Goal: Information Seeking & Learning: Learn about a topic

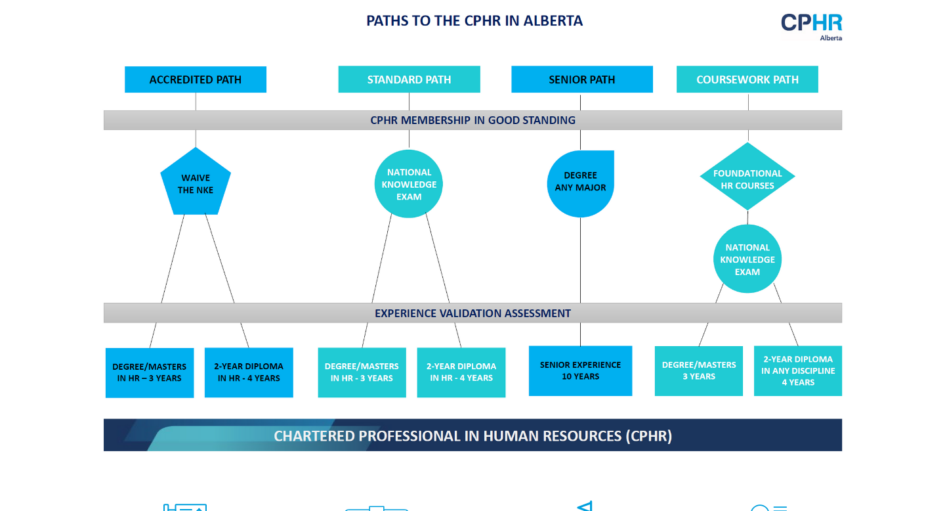
scroll to position [1051, 0]
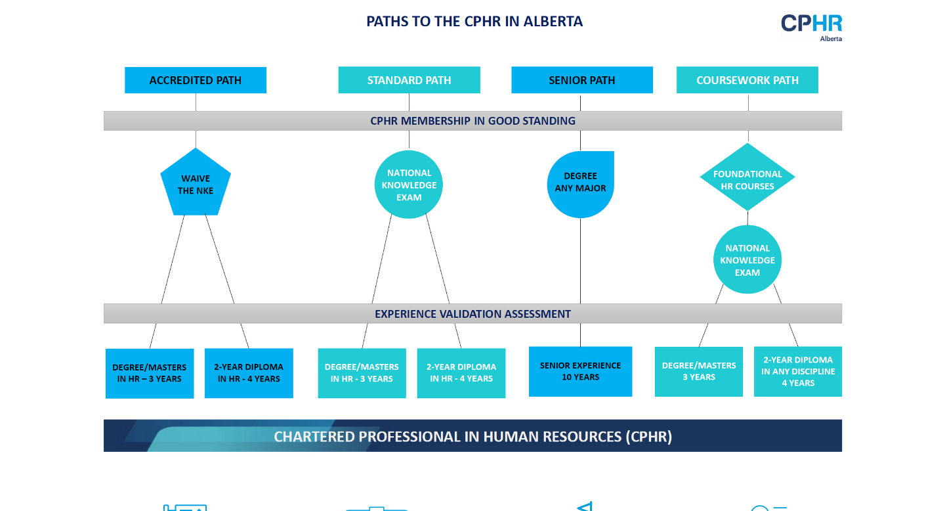
click at [549, 350] on img at bounding box center [473, 231] width 760 height 457
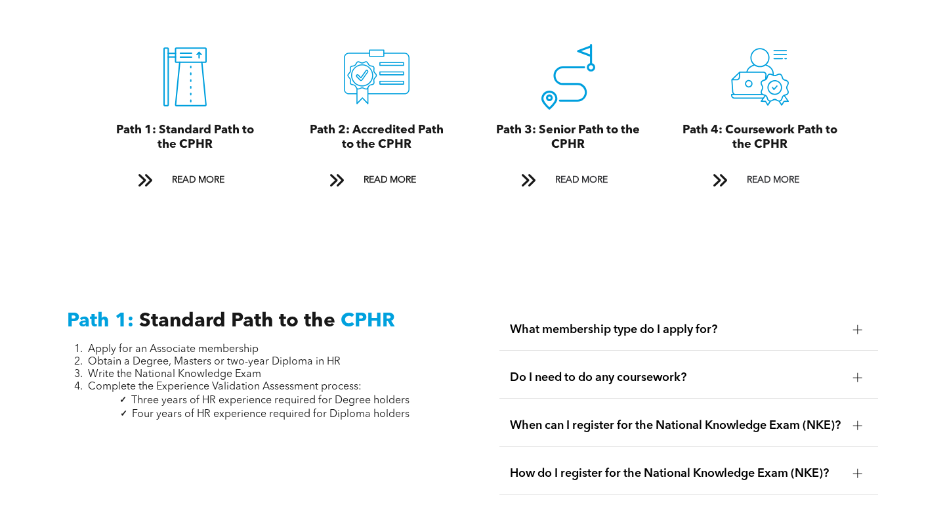
scroll to position [1513, 0]
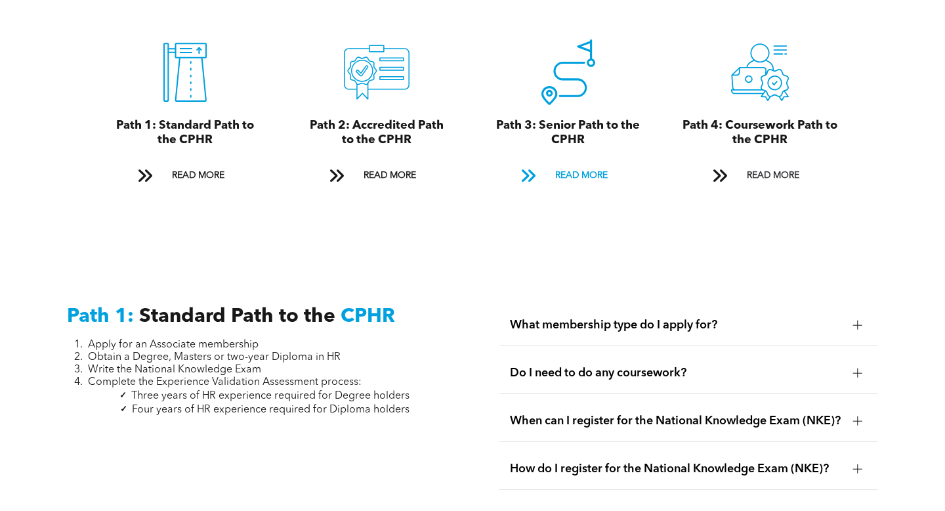
click at [543, 167] on span at bounding box center [528, 177] width 33 height 20
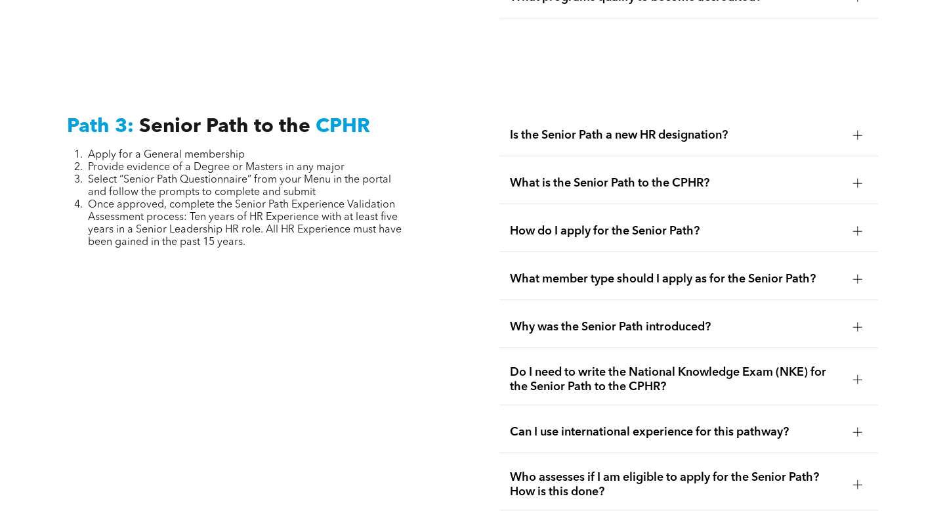
scroll to position [3304, 0]
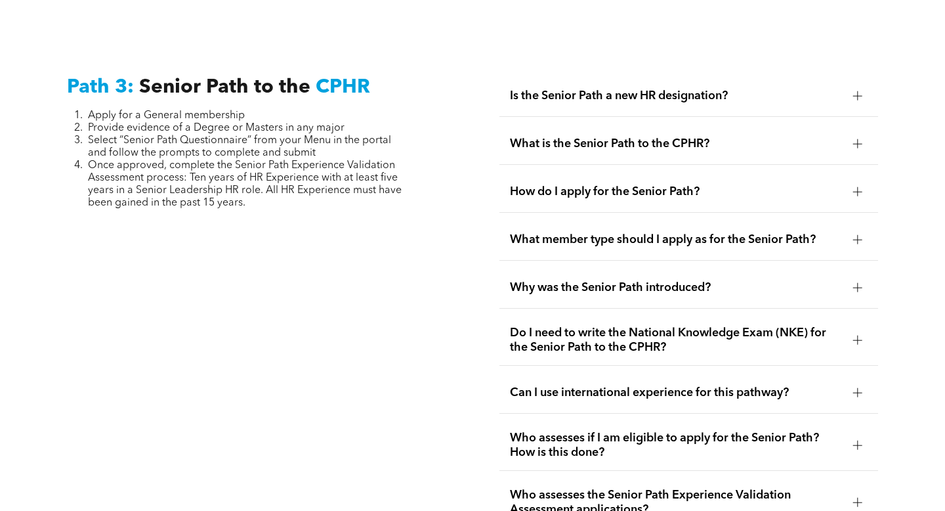
click at [855, 95] on div at bounding box center [857, 95] width 9 height 1
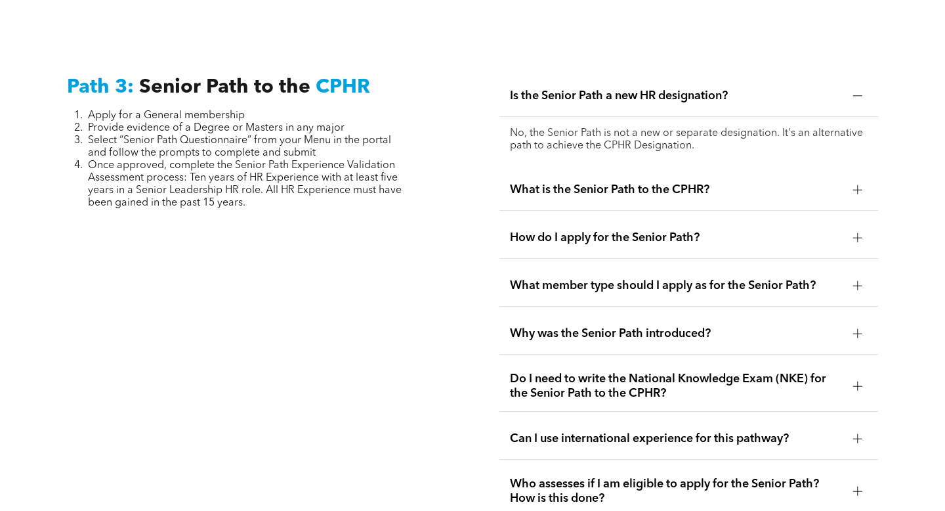
click at [857, 185] on div at bounding box center [857, 189] width 1 height 9
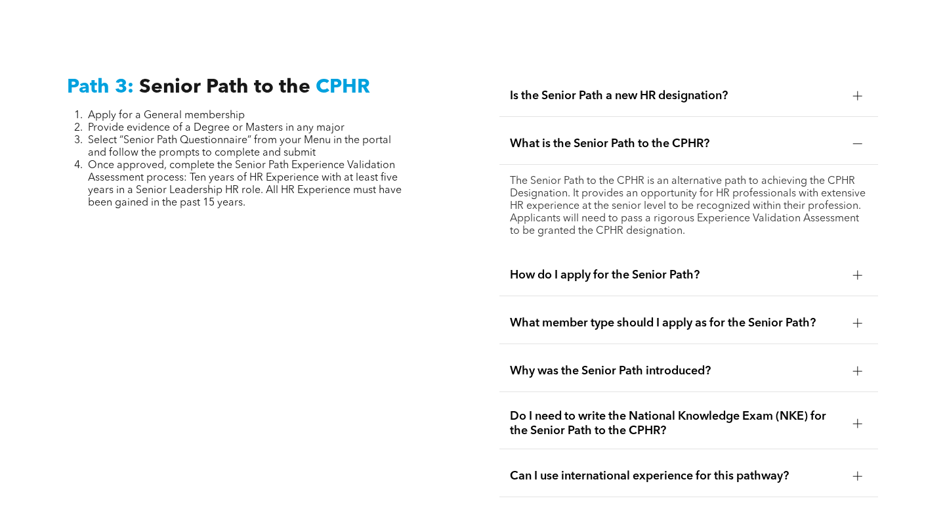
click at [856, 270] on div at bounding box center [857, 274] width 9 height 9
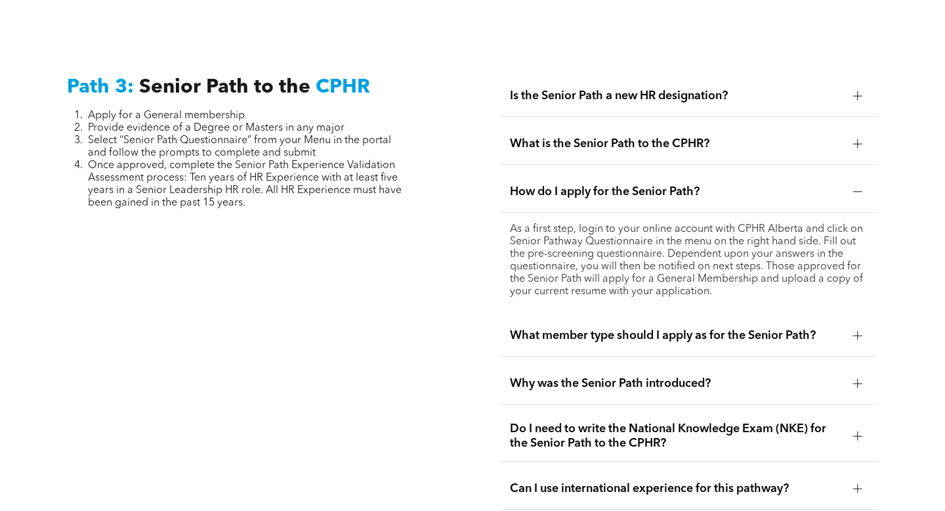
click at [854, 331] on div at bounding box center [857, 335] width 9 height 9
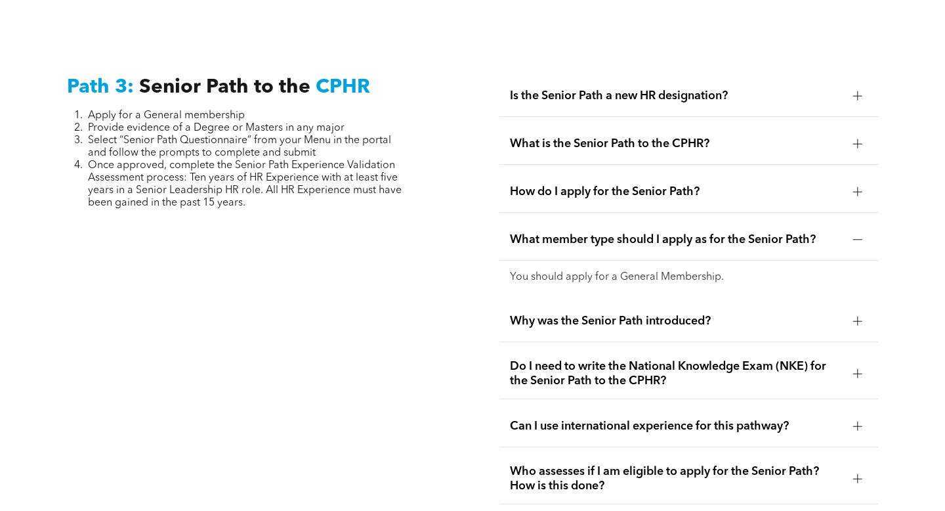
click at [860, 316] on div at bounding box center [857, 320] width 9 height 9
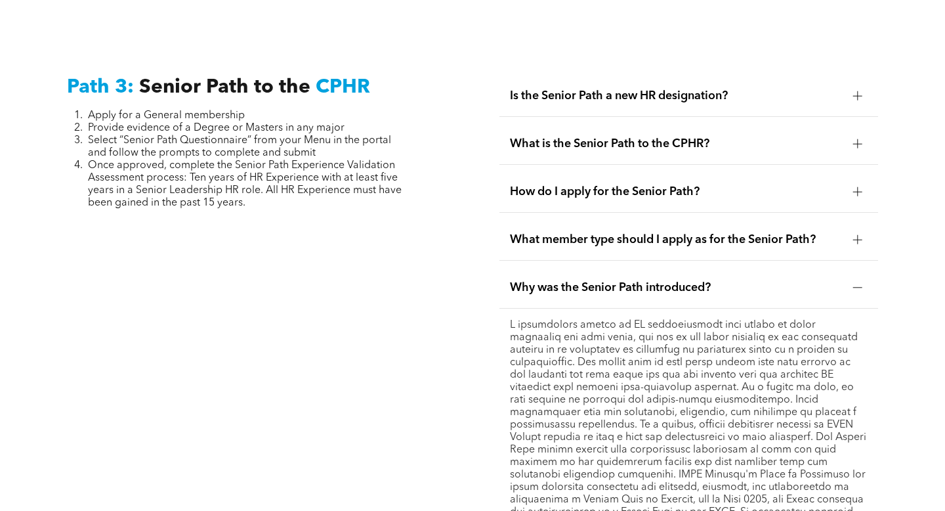
click at [858, 235] on div at bounding box center [857, 239] width 9 height 9
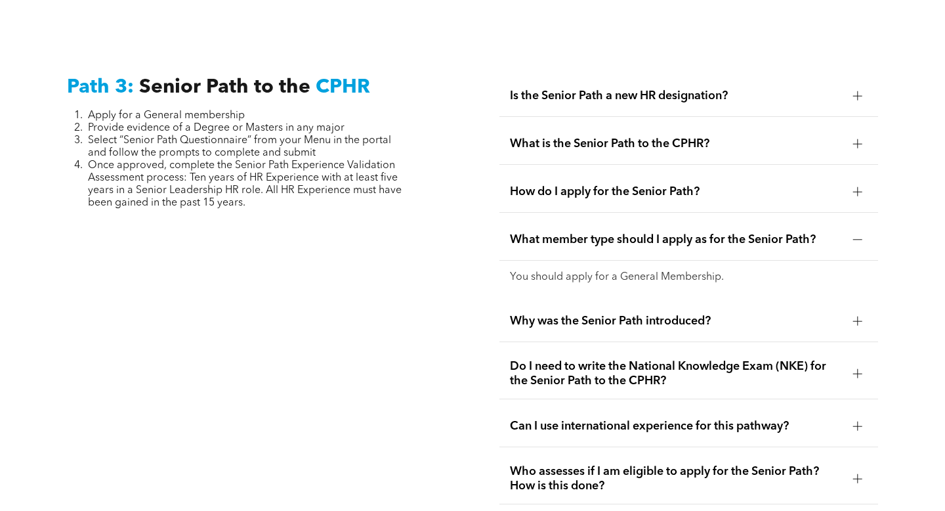
click at [857, 316] on div at bounding box center [857, 320] width 1 height 9
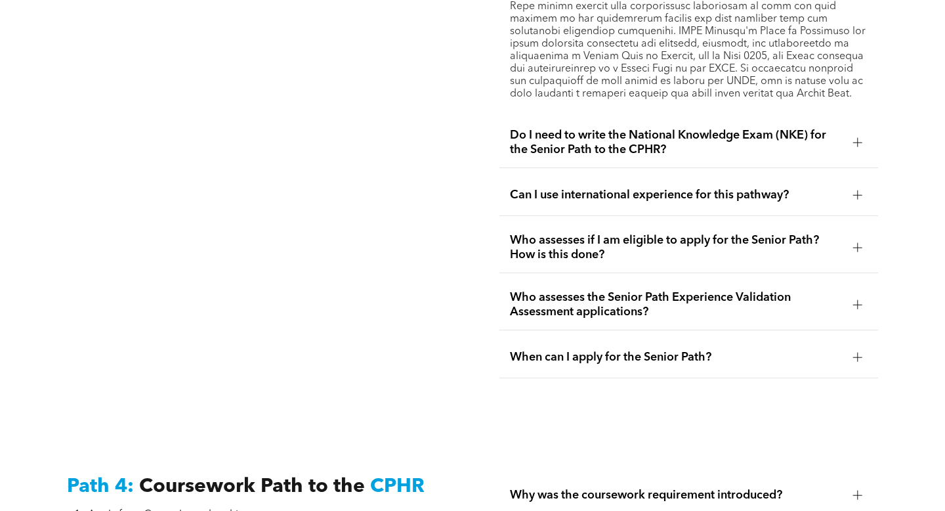
scroll to position [3746, 0]
click at [855, 138] on div at bounding box center [857, 142] width 9 height 9
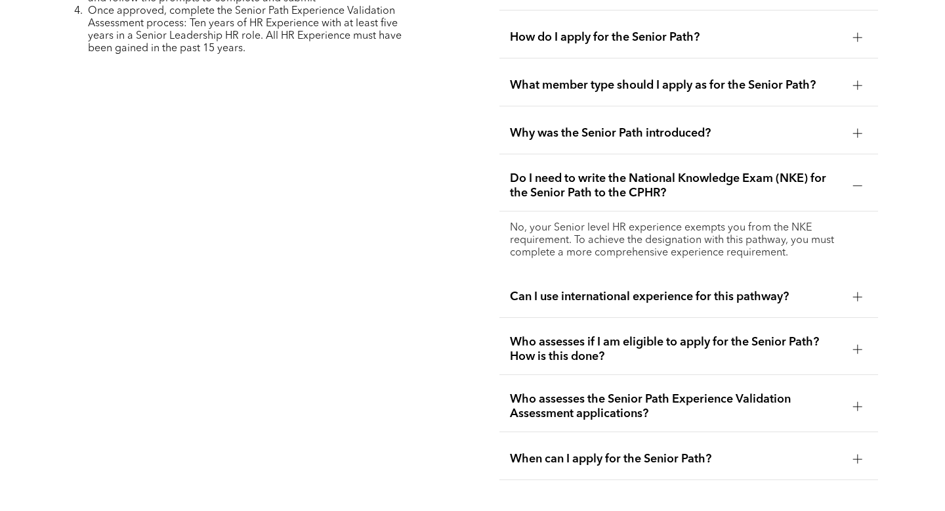
scroll to position [3456, 0]
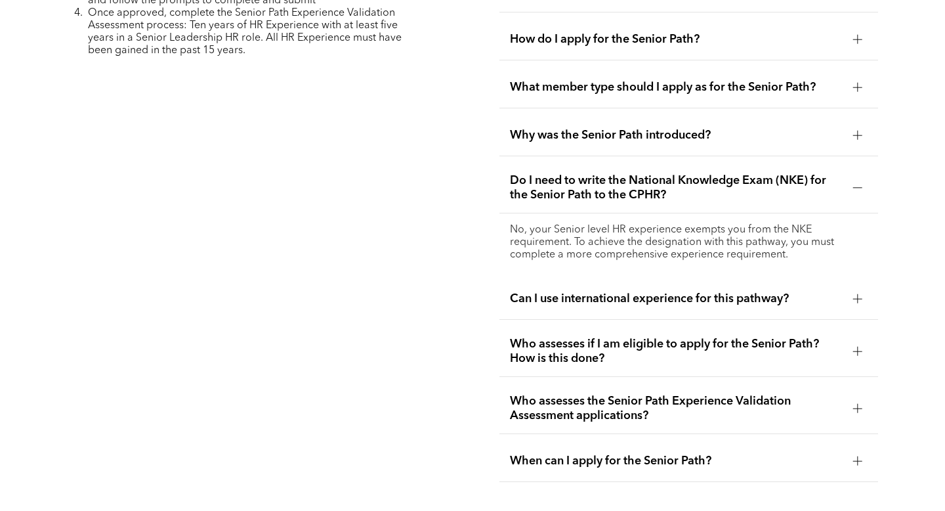
click at [859, 298] on div at bounding box center [857, 298] width 9 height 1
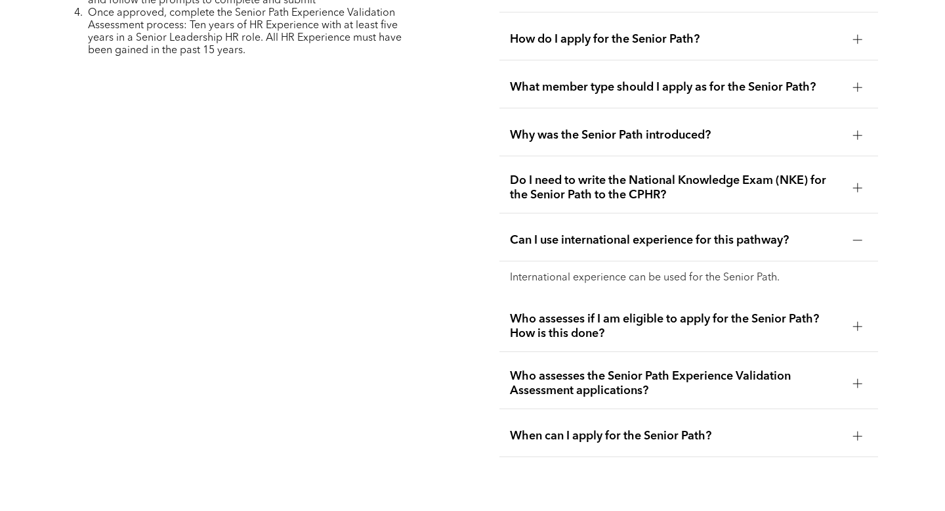
click at [859, 322] on div at bounding box center [857, 326] width 9 height 9
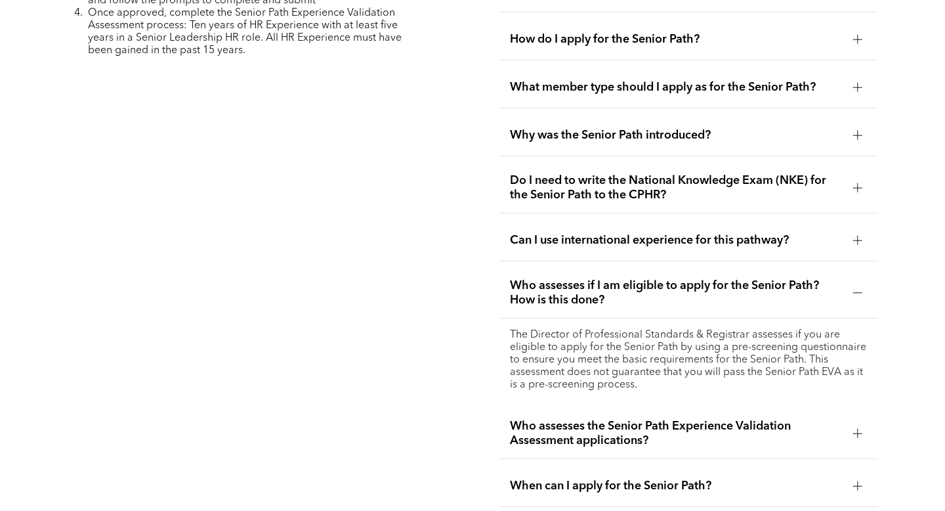
click at [859, 429] on div at bounding box center [857, 433] width 9 height 9
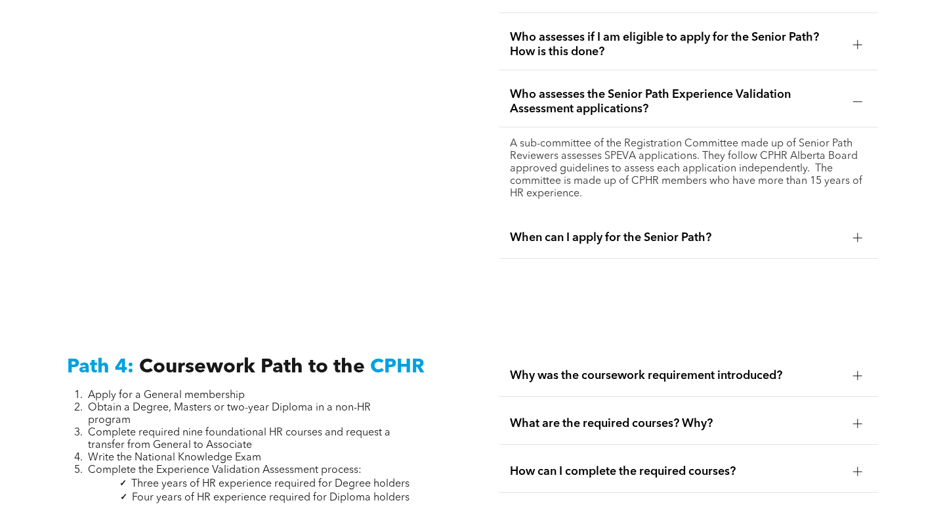
scroll to position [3716, 0]
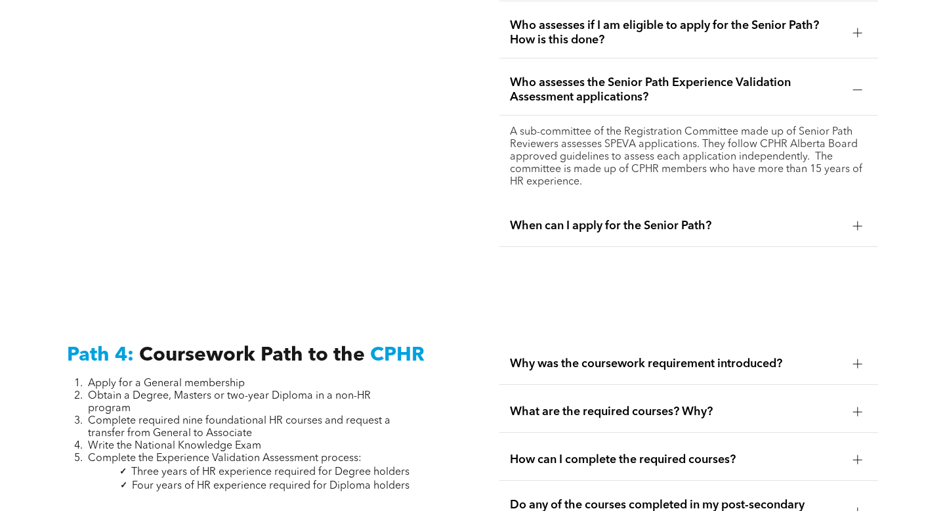
click at [860, 221] on div at bounding box center [857, 225] width 9 height 9
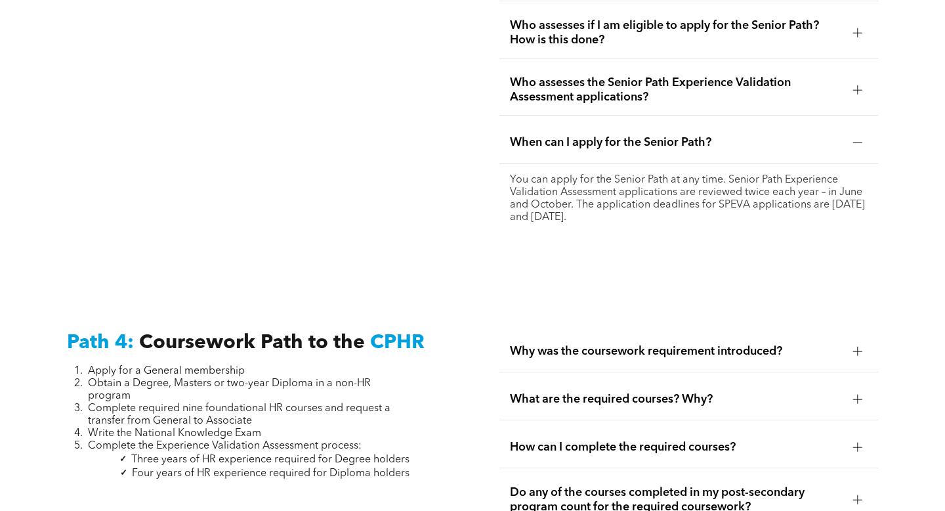
click at [858, 347] on div at bounding box center [857, 351] width 9 height 9
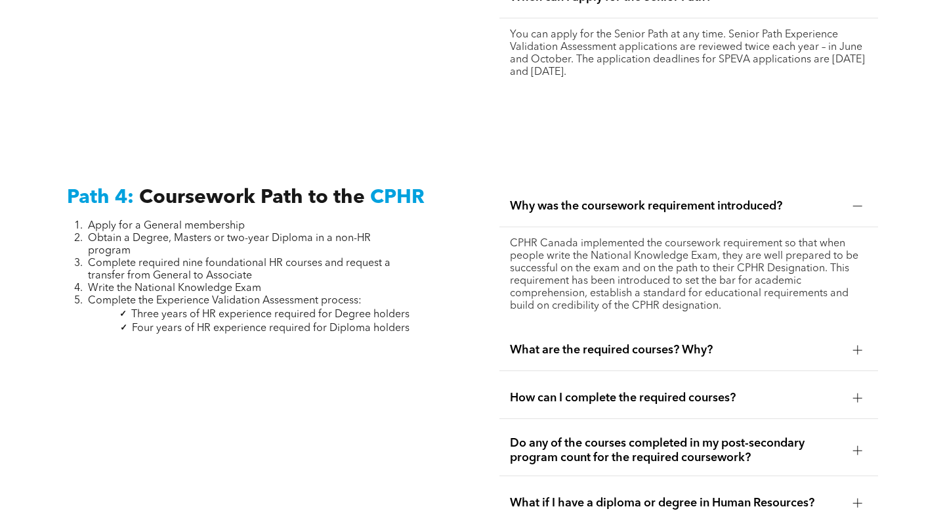
scroll to position [3862, 0]
click at [859, 345] on div at bounding box center [857, 349] width 9 height 9
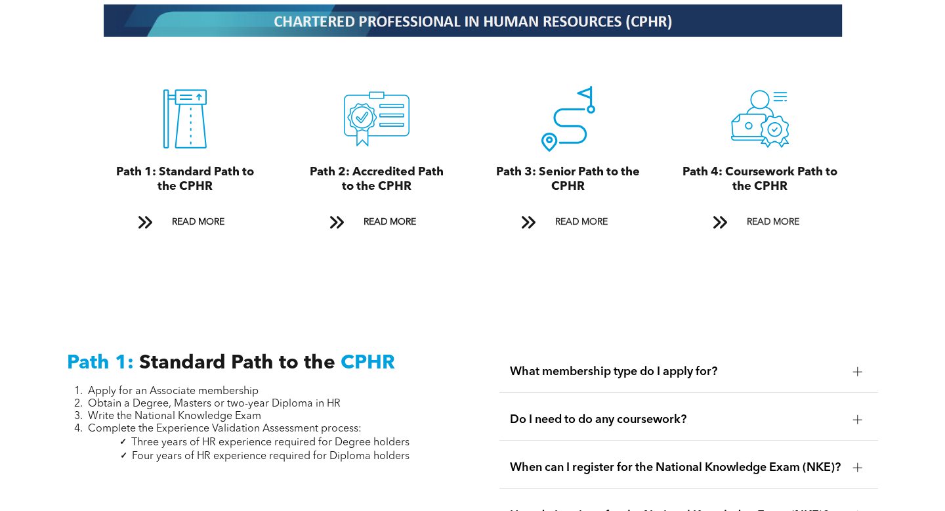
scroll to position [1467, 0]
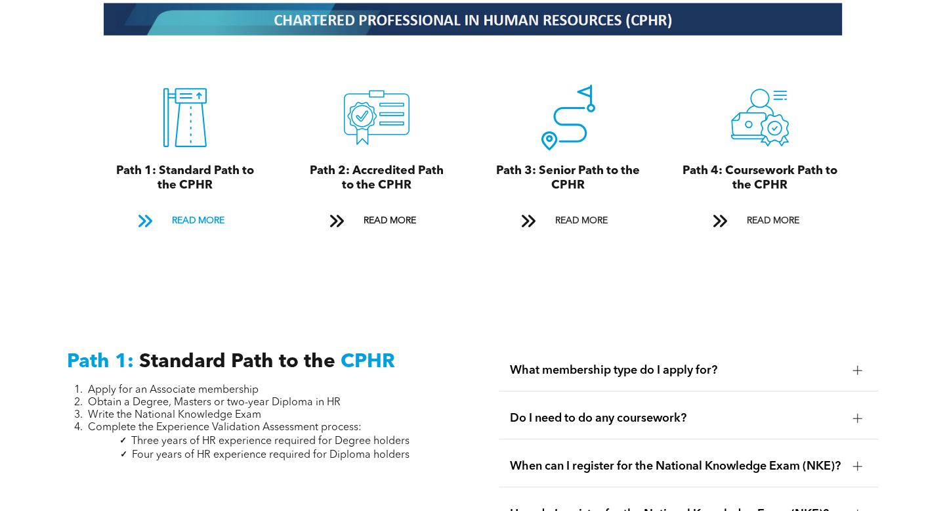
click at [182, 209] on span "READ MORE" at bounding box center [198, 221] width 62 height 24
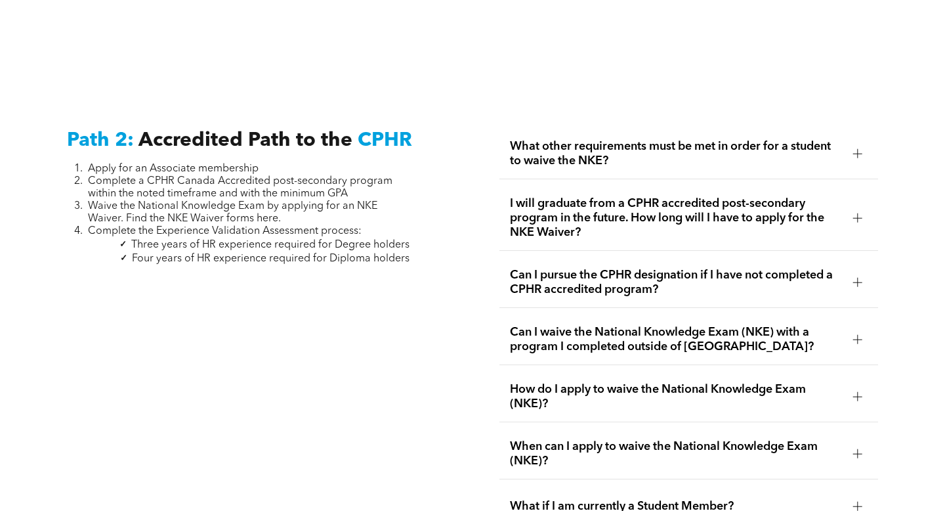
scroll to position [2010, 0]
